Goal: Task Accomplishment & Management: Complete application form

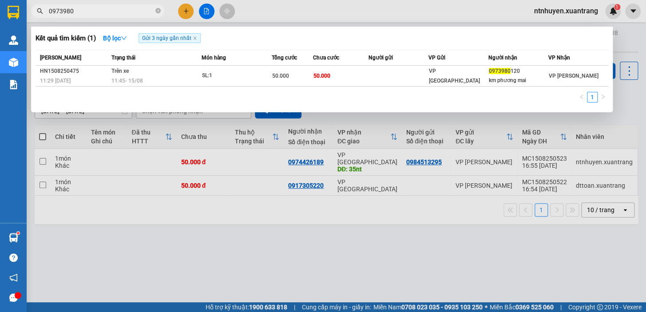
click at [105, 8] on input "0973980" at bounding box center [101, 11] width 105 height 10
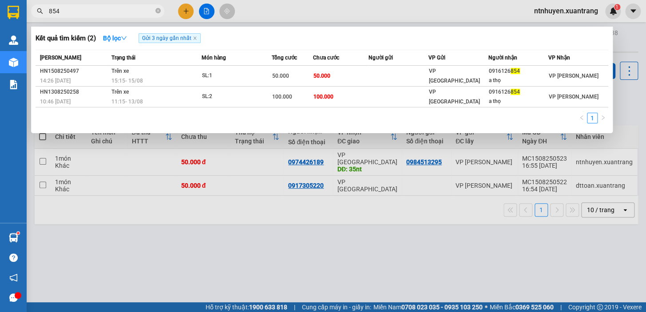
type input "854"
click at [155, 12] on icon "close-circle" at bounding box center [157, 10] width 5 height 5
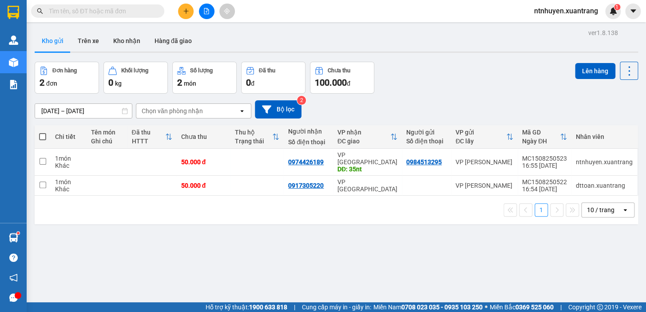
click at [180, 12] on button at bounding box center [186, 12] width 16 height 16
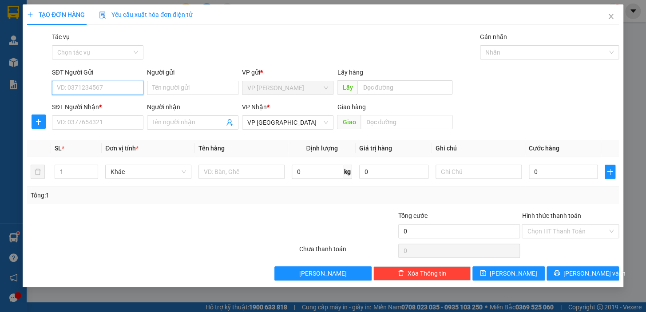
click at [102, 88] on input "SĐT Người Gửi" at bounding box center [97, 88] width 91 height 14
type input "0845810866"
click at [254, 145] on th "Tên hàng" at bounding box center [241, 148] width 93 height 17
click at [107, 121] on input "SĐT Người Nhận *" at bounding box center [97, 122] width 91 height 14
type input "0"
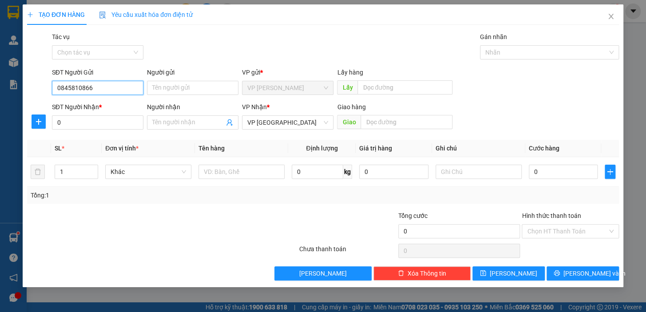
click at [123, 82] on input "0845810866" at bounding box center [97, 88] width 91 height 14
click at [613, 17] on icon "close" at bounding box center [610, 16] width 7 height 7
